Goal: Submit feedback/report problem

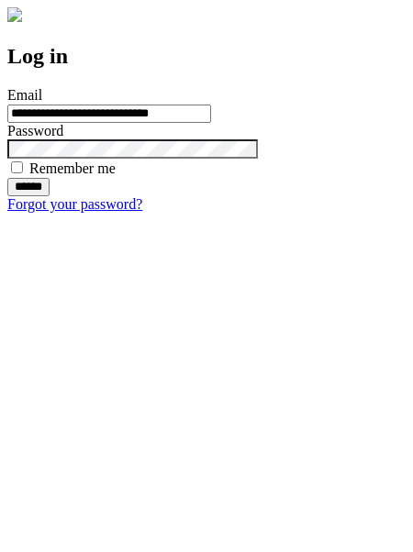
click at [50, 196] on input "******" at bounding box center [28, 187] width 42 height 18
